Goal: Information Seeking & Learning: Learn about a topic

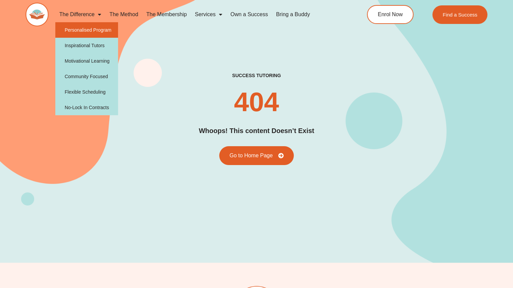
click at [100, 30] on link "Personalised Program" at bounding box center [86, 30] width 63 height 16
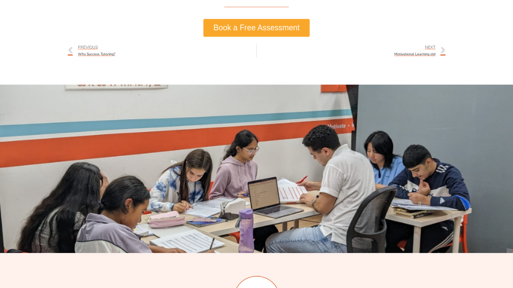
scroll to position [591, 0]
click at [423, 55] on span "Motivational Learning old" at bounding box center [414, 54] width 41 height 6
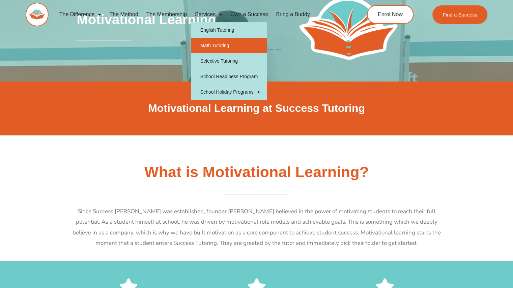
click at [231, 40] on link "Math Tutoring" at bounding box center [229, 46] width 76 height 16
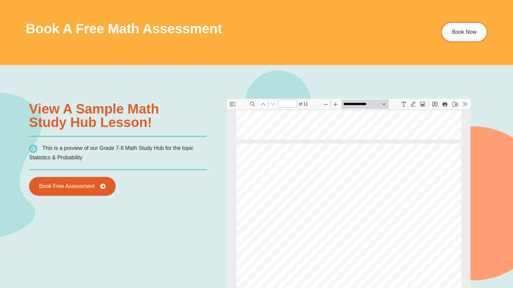
scroll to position [415, 0]
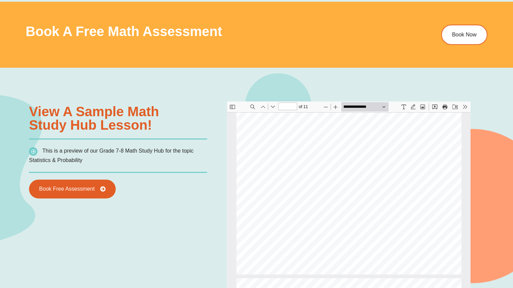
type input "*"
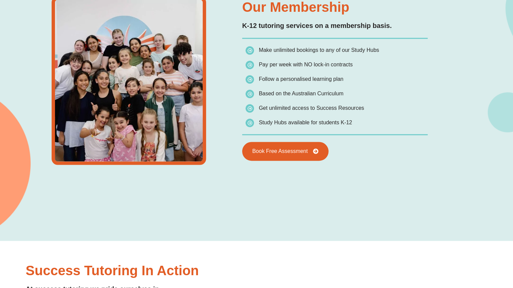
scroll to position [969, 0]
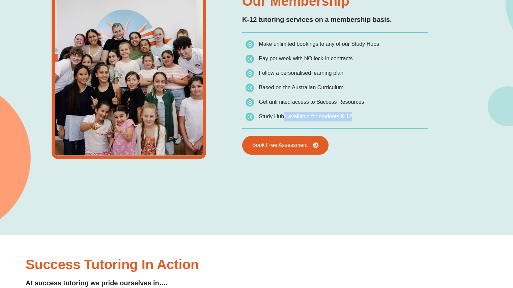
drag, startPoint x: 279, startPoint y: 118, endPoint x: 315, endPoint y: 125, distance: 36.2
click at [315, 125] on div "Our Membership K-12 tutoring services on a membership basis. Make unlimited boo…" at bounding box center [335, 74] width 192 height 185
drag, startPoint x: 315, startPoint y: 125, endPoint x: 303, endPoint y: 114, distance: 16.5
click at [303, 114] on span "Study Hubs available for students K-12" at bounding box center [304, 117] width 93 height 6
click at [298, 114] on span "Study Hubs available for students K-12" at bounding box center [304, 117] width 93 height 6
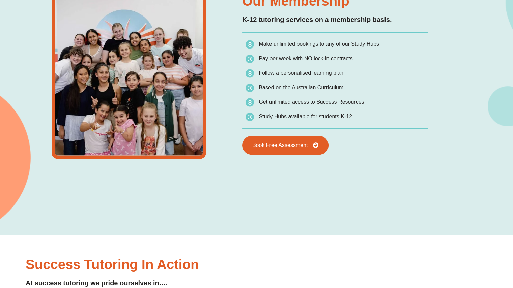
drag, startPoint x: 265, startPoint y: 99, endPoint x: 366, endPoint y: 105, distance: 101.6
click at [366, 105] on li "Get unlimited access to Success Resources" at bounding box center [311, 103] width 133 height 12
drag, startPoint x: 347, startPoint y: 87, endPoint x: 254, endPoint y: 65, distance: 95.9
click at [254, 65] on ul "Make unlimited bookings to any of our Study Hubs Pay per week with NO lock-in c…" at bounding box center [311, 80] width 133 height 82
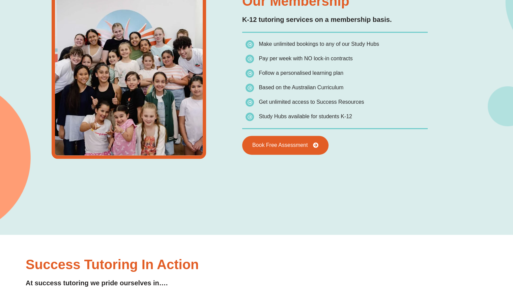
click at [282, 76] on span "Follow a personalised learning plan" at bounding box center [294, 72] width 98 height 9
drag, startPoint x: 354, startPoint y: 88, endPoint x: 270, endPoint y: 59, distance: 89.0
click at [270, 59] on ul "Make unlimited bookings to any of our Study Hubs Pay per week with NO lock-in c…" at bounding box center [311, 80] width 133 height 82
click at [311, 101] on span "Get unlimited access to Success Resources" at bounding box center [310, 102] width 105 height 6
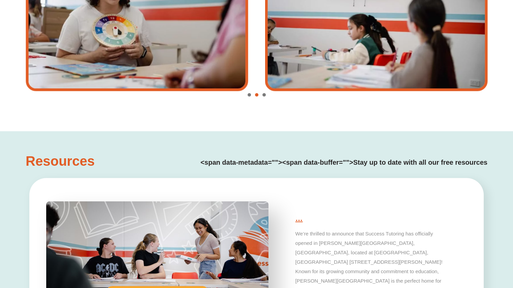
scroll to position [1276, 0]
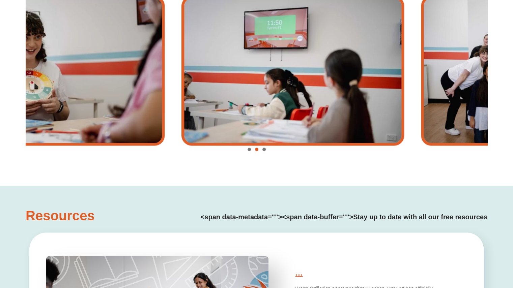
click at [106, 137] on img "2 / 3" at bounding box center [53, 71] width 222 height 150
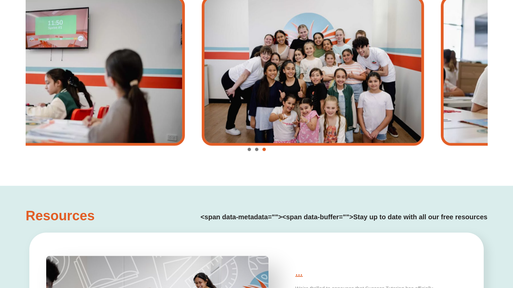
click at [88, 140] on img "3 / 3" at bounding box center [73, 71] width 222 height 150
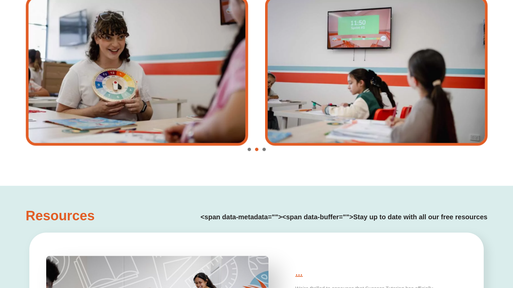
click at [64, 128] on img "2 / 3" at bounding box center [137, 71] width 222 height 150
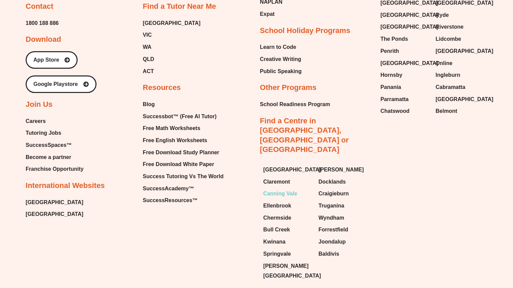
scroll to position [2385, 0]
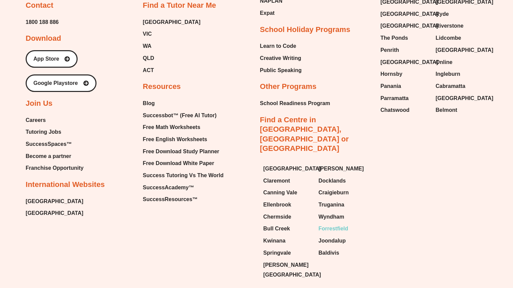
click at [323, 224] on span "Forrestfield" at bounding box center [333, 229] width 30 height 10
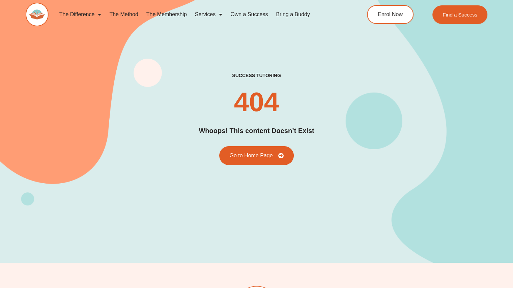
click at [248, 20] on link "Own a Success" at bounding box center [248, 15] width 45 height 16
click at [246, 13] on link "Own a Success" at bounding box center [248, 15] width 45 height 16
